Goal: Transaction & Acquisition: Book appointment/travel/reservation

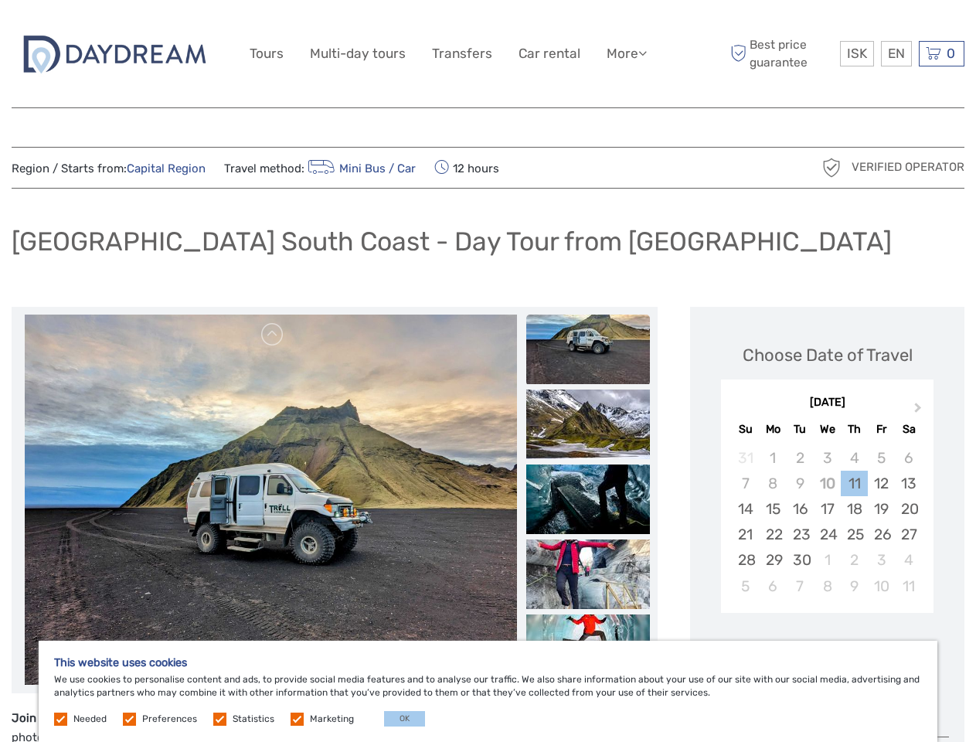
click at [625, 53] on link "More" at bounding box center [627, 54] width 40 height 22
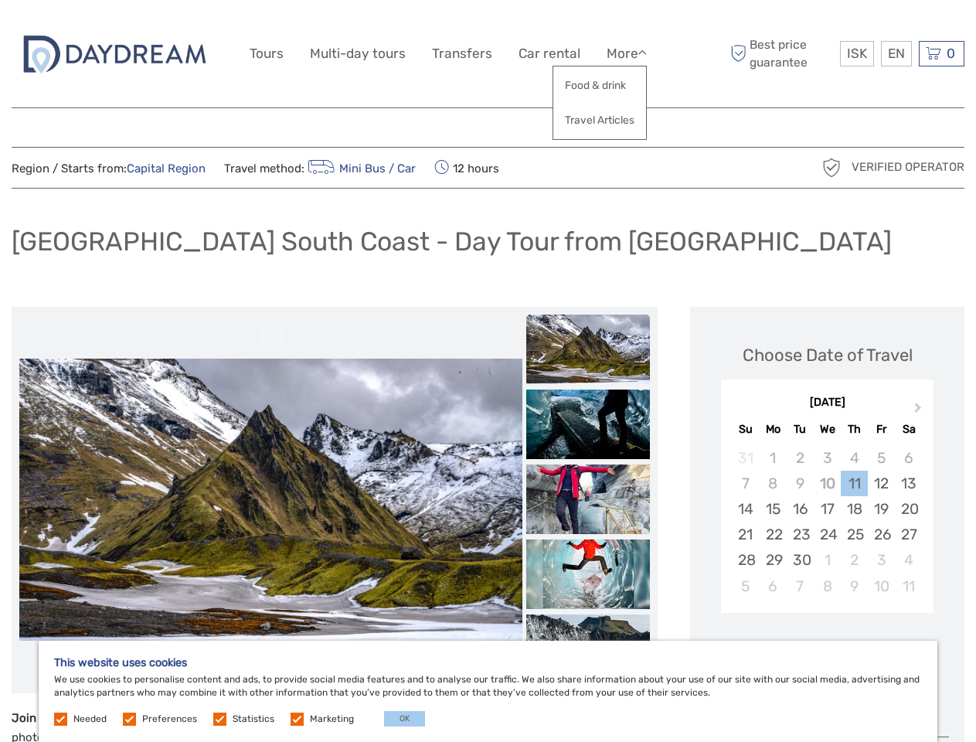
click at [644, 53] on icon at bounding box center [642, 52] width 9 height 13
click at [856, 53] on span "ISK" at bounding box center [857, 53] width 20 height 15
click at [896, 53] on div "EN English Español Deutsch" at bounding box center [896, 54] width 31 height 26
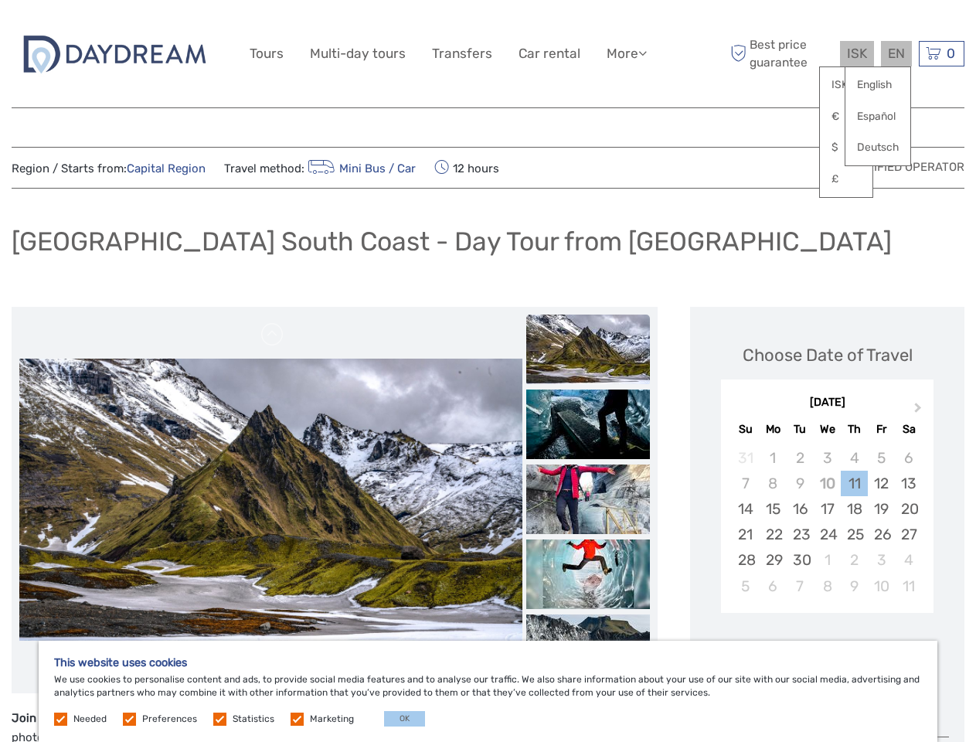
click at [941, 53] on div "0 Items Total 0 ISK Checkout The shopping cart is empty." at bounding box center [942, 54] width 46 height 26
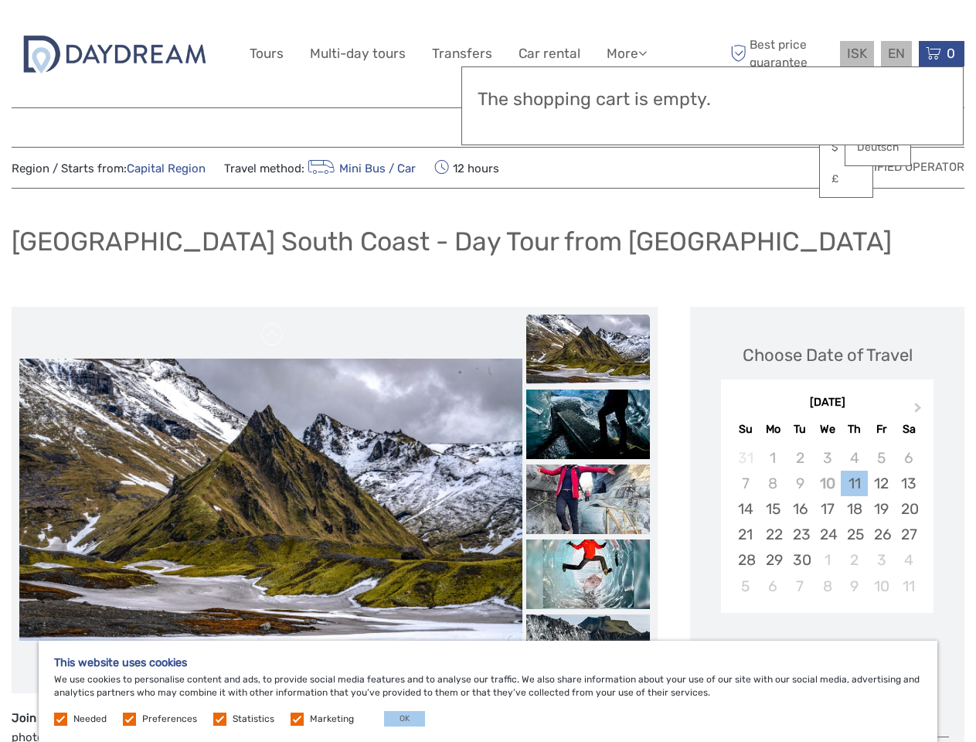
click at [271, 500] on img at bounding box center [270, 500] width 503 height 283
click at [273, 335] on link at bounding box center [272, 334] width 25 height 25
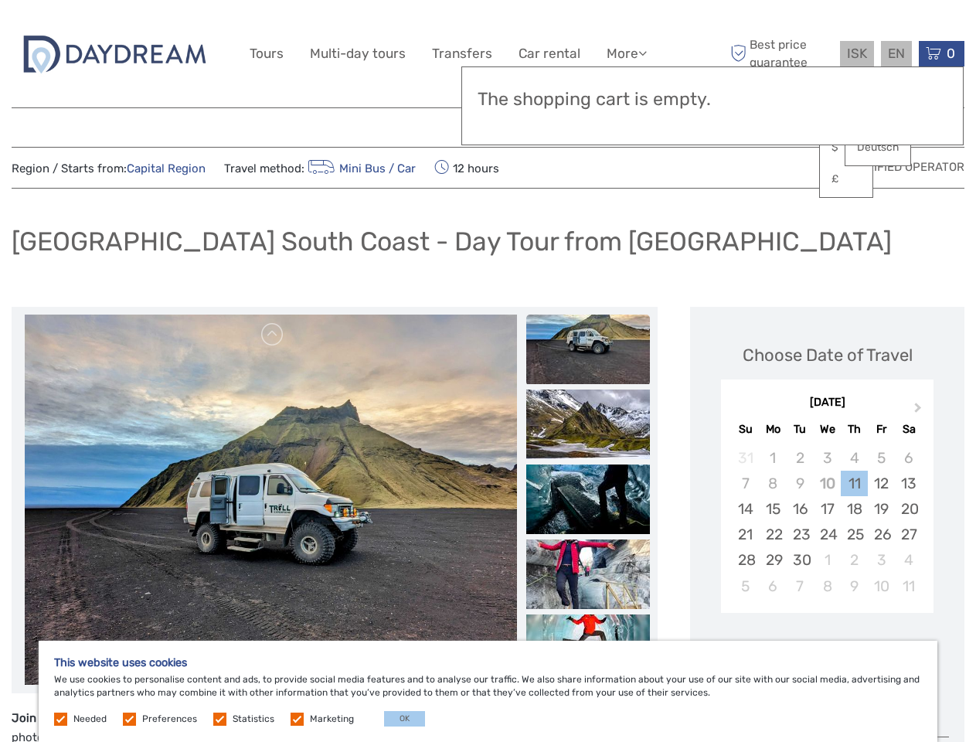
click at [588, 124] on div "Items Total 0 ISK Checkout The shopping cart is empty." at bounding box center [712, 105] width 502 height 79
